Goal: Check status

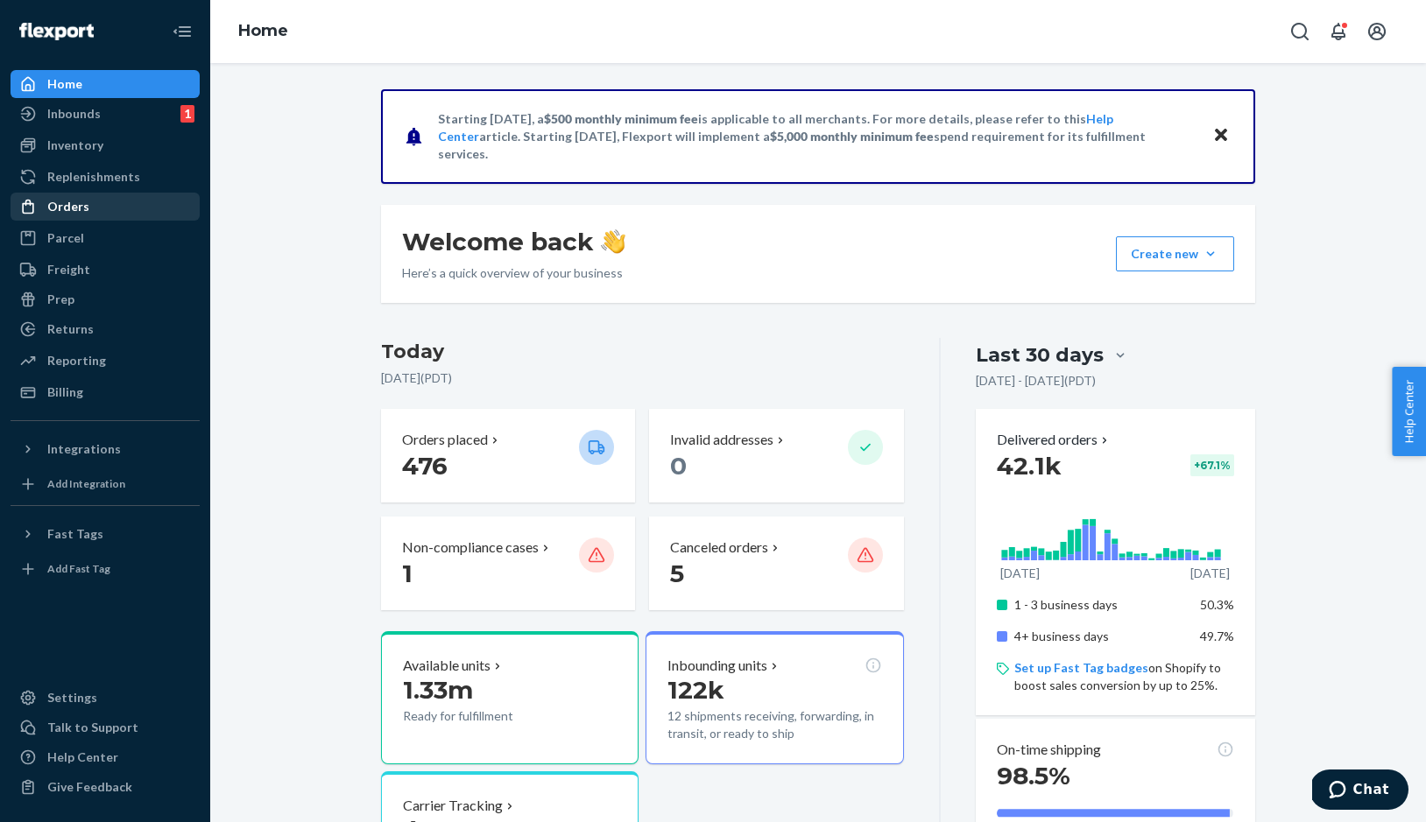
click at [118, 218] on div "Orders" at bounding box center [105, 206] width 186 height 25
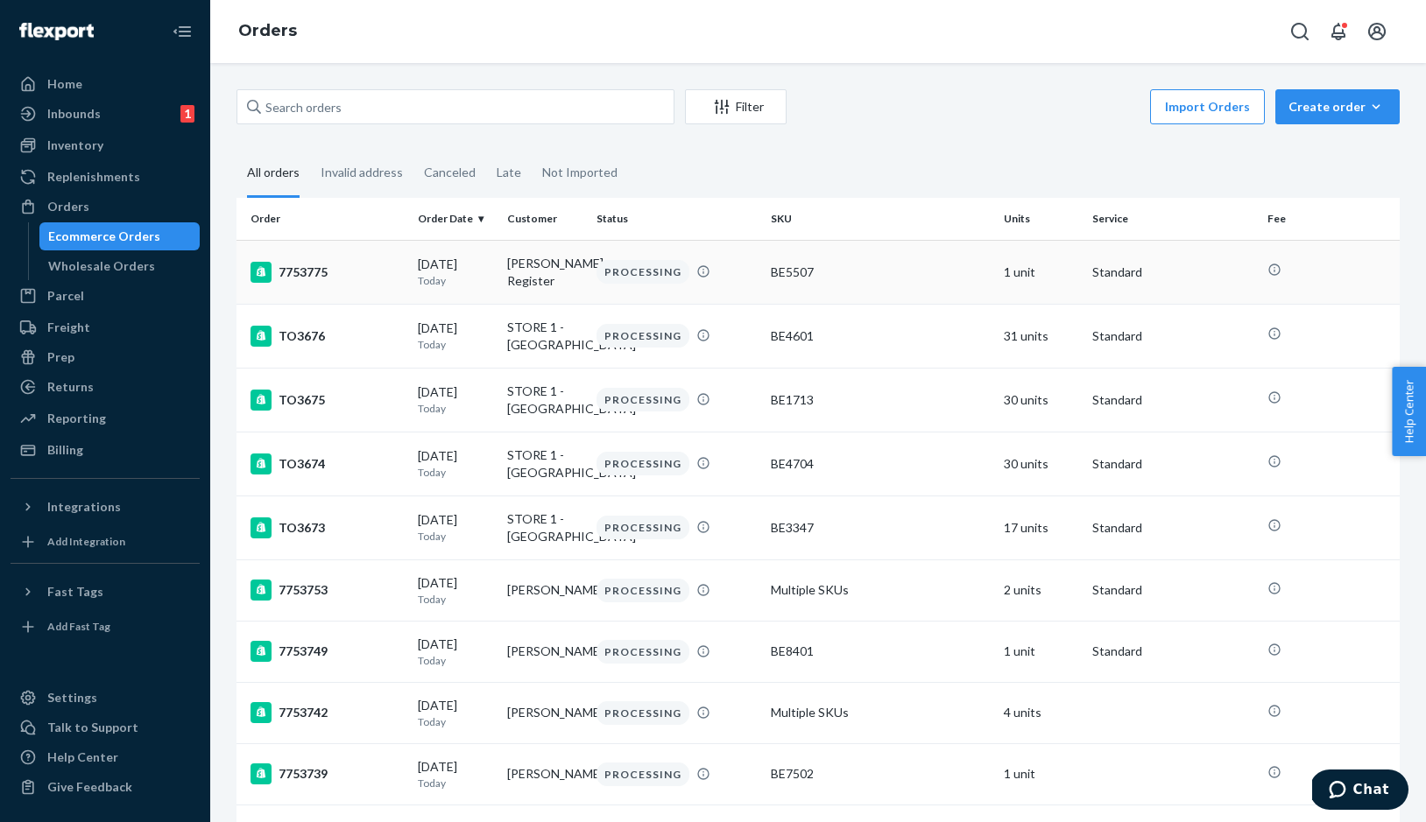
click at [307, 277] on div "7753775" at bounding box center [326, 272] width 153 height 21
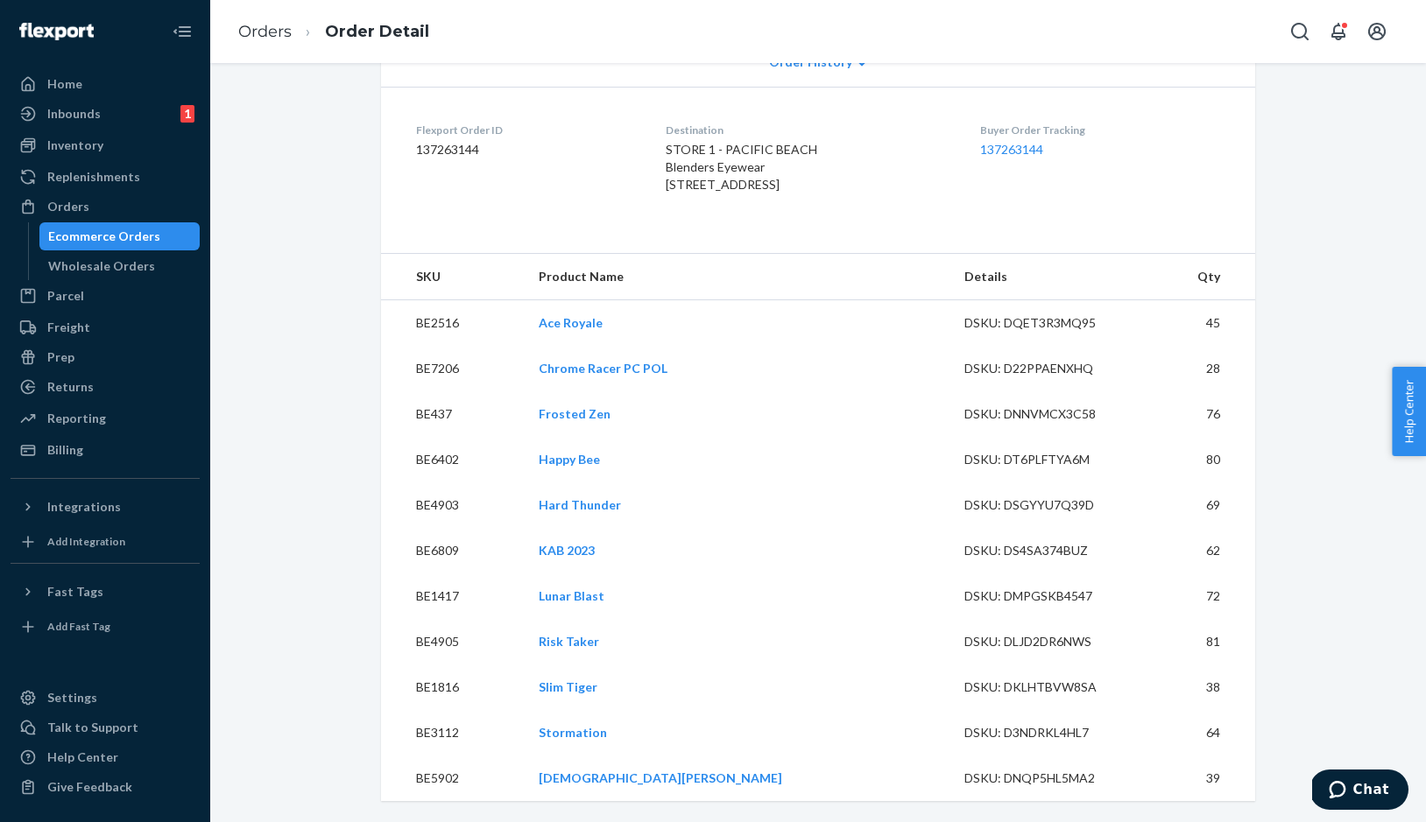
scroll to position [349, 0]
